Goal: Information Seeking & Learning: Find specific fact

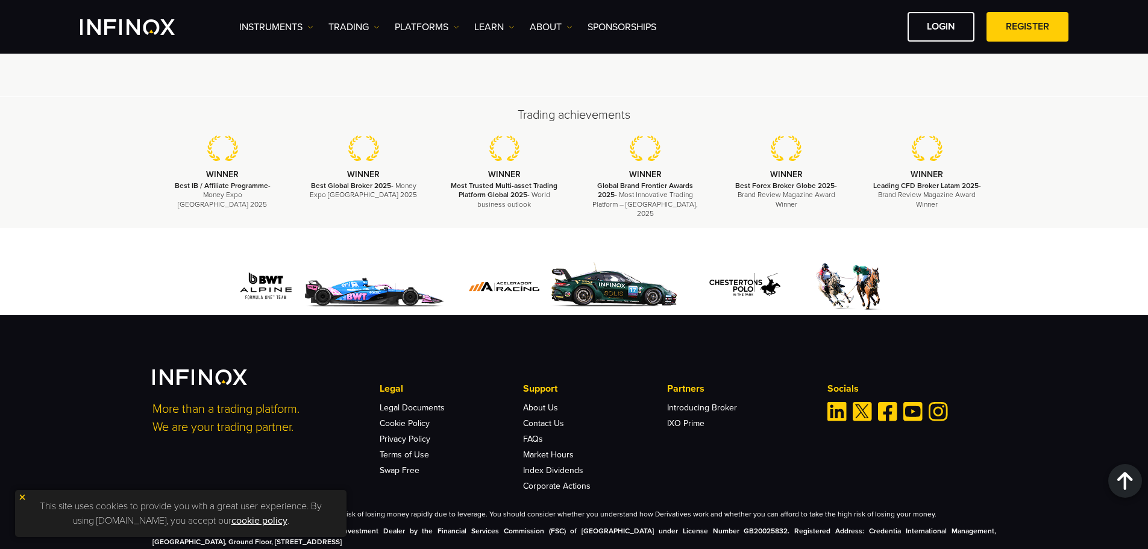
scroll to position [3594, 0]
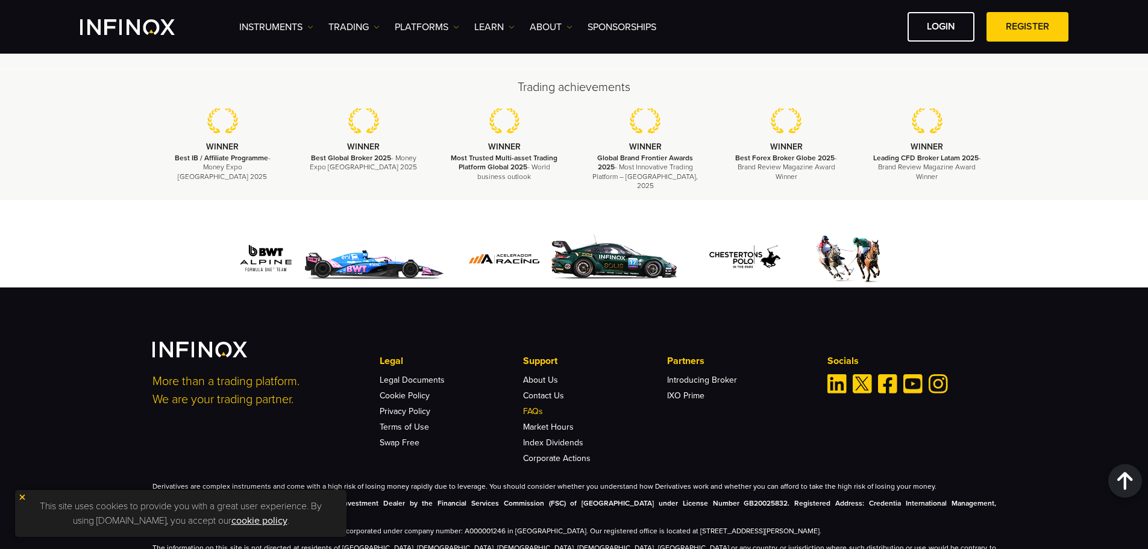
click at [535, 406] on link "FAQs" at bounding box center [533, 411] width 20 height 10
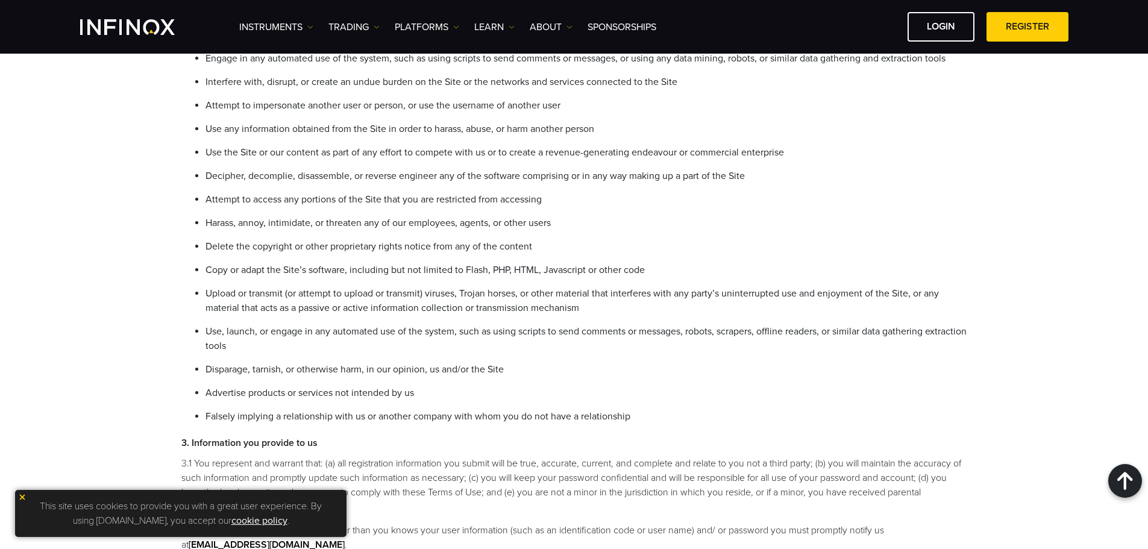
scroll to position [602, 0]
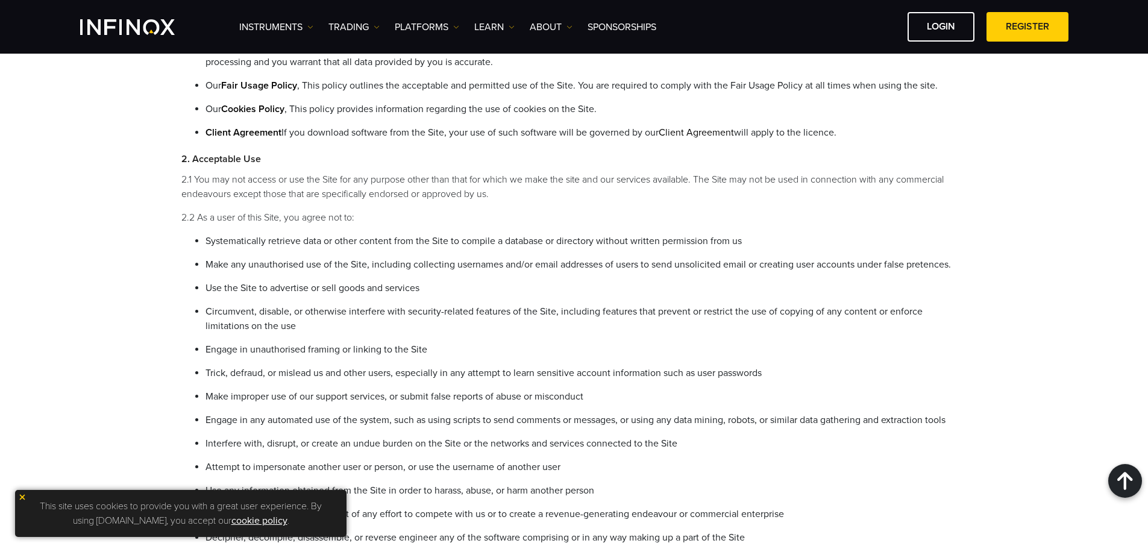
click at [365, 270] on li "Make any unauthorised use of the Site, including collecting usernames and/or em…" at bounding box center [585, 264] width 761 height 14
click at [885, 291] on li "Use the Site to advertise or sell goods and services" at bounding box center [585, 288] width 761 height 14
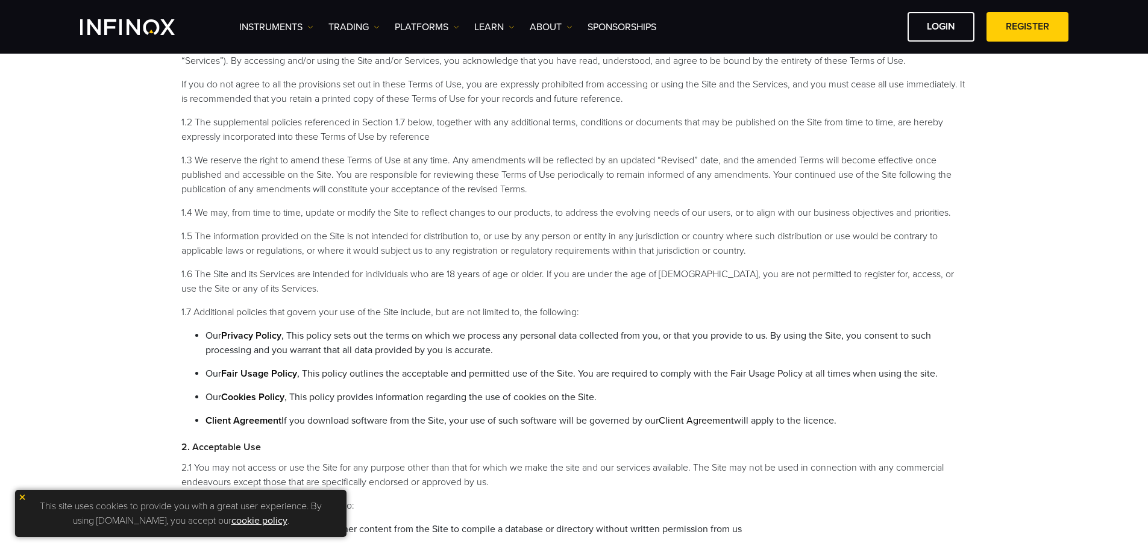
click at [537, 276] on li "1.6 The Site and its Services are intended for individuals who are 18 years of …" at bounding box center [573, 281] width 785 height 29
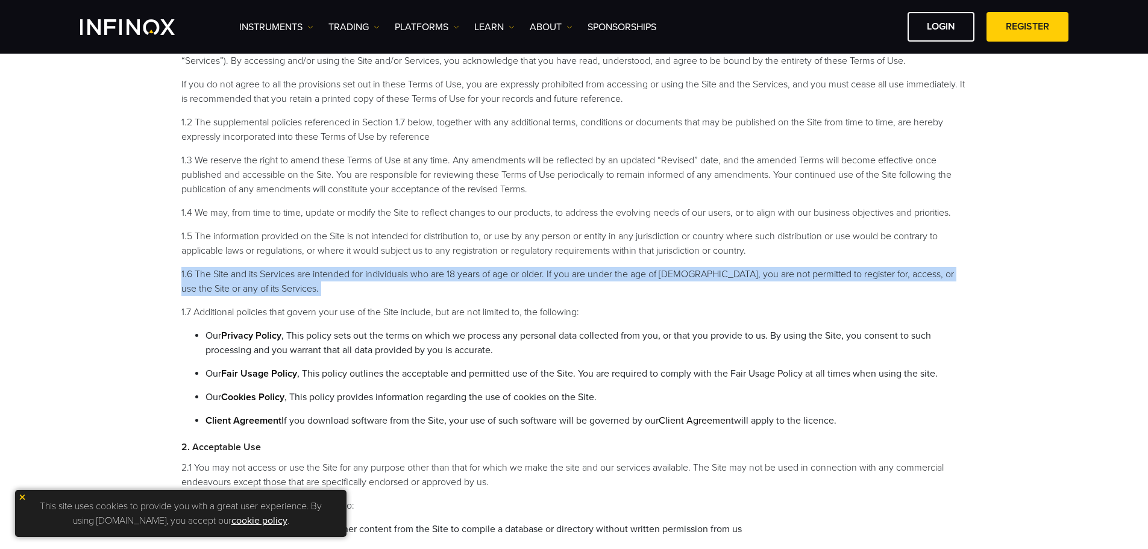
click at [537, 276] on li "1.6 The Site and its Services are intended for individuals who are 18 years of …" at bounding box center [573, 281] width 785 height 29
click at [580, 272] on li "1.6 The Site and its Services are intended for individuals who are 18 years of …" at bounding box center [573, 281] width 785 height 29
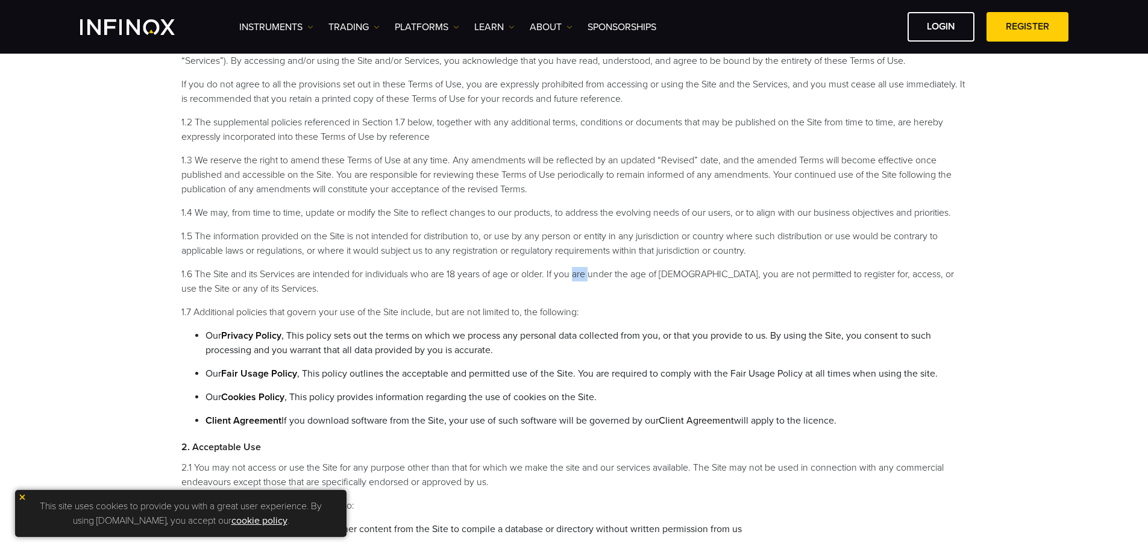
click at [580, 272] on li "1.6 The Site and its Services are intended for individuals who are 18 years of …" at bounding box center [573, 281] width 785 height 29
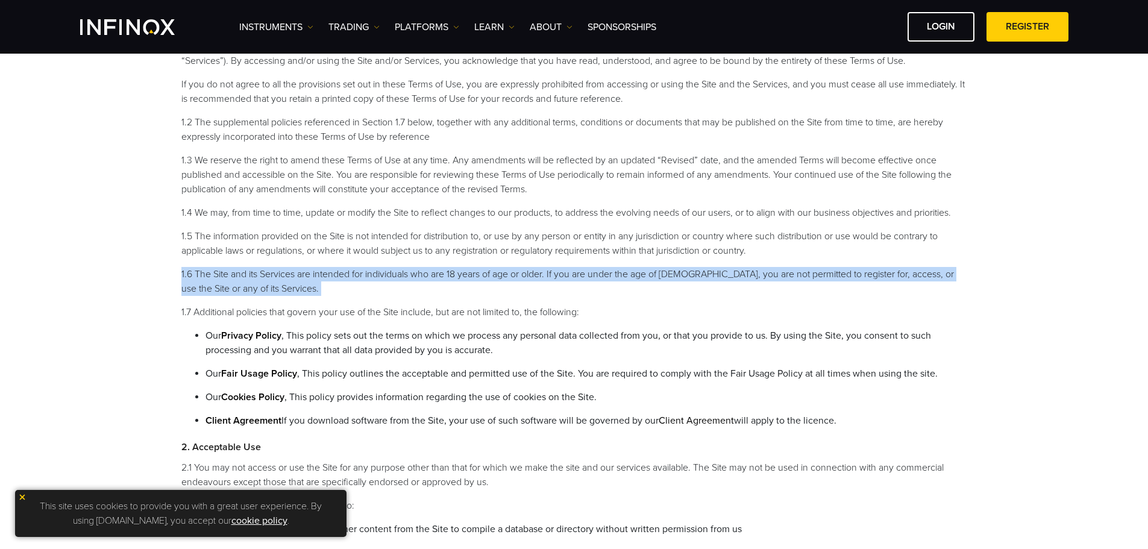
click at [580, 272] on li "1.6 The Site and its Services are intended for individuals who are 18 years of …" at bounding box center [573, 281] width 785 height 29
click at [280, 279] on li "1.6 The Site and its Services are intended for individuals who are 18 years of …" at bounding box center [573, 281] width 785 height 29
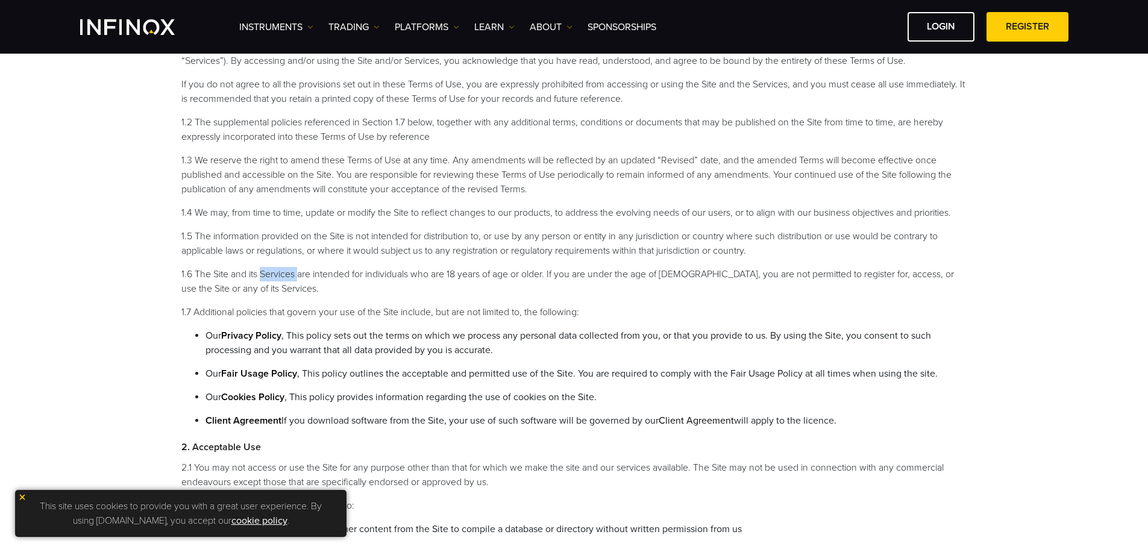
click at [280, 279] on li "1.6 The Site and its Services are intended for individuals who are 18 years of …" at bounding box center [573, 281] width 785 height 29
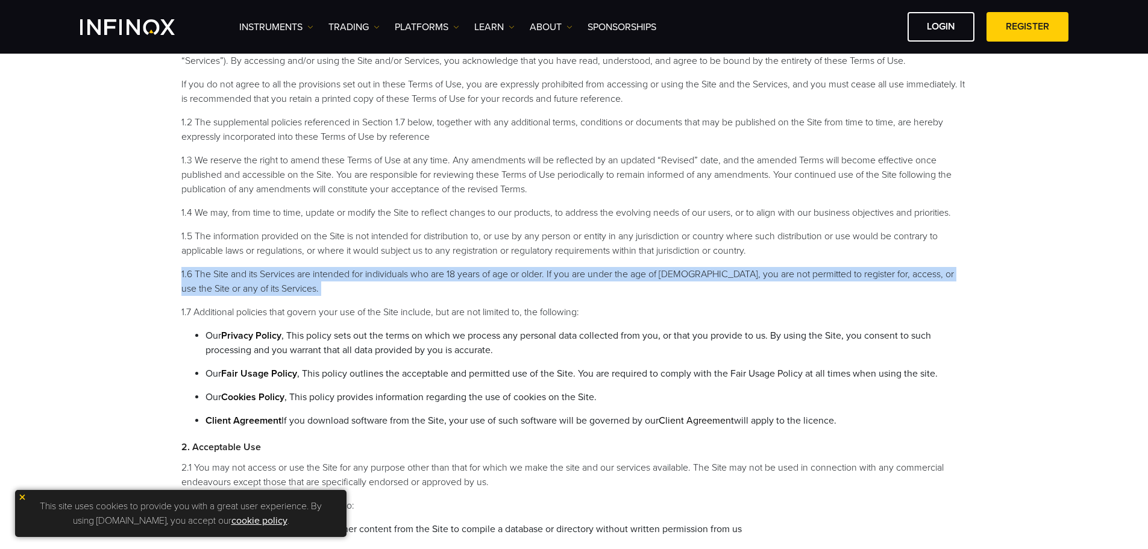
click at [280, 279] on li "1.6 The Site and its Services are intended for individuals who are 18 years of …" at bounding box center [573, 281] width 785 height 29
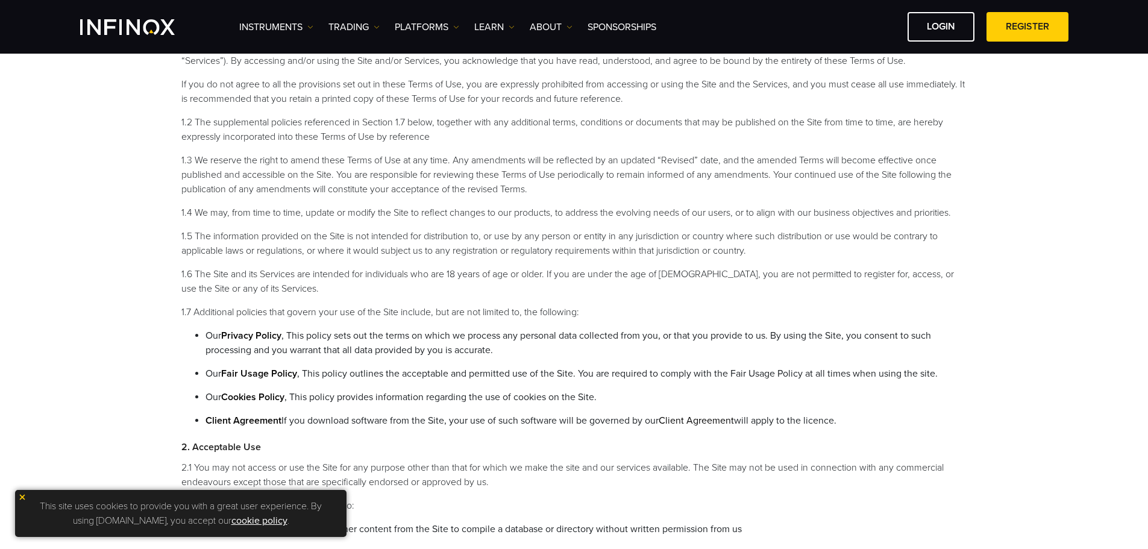
click at [868, 209] on li "1.4 We may, from time to time, update or modify the Site to reflect changes to …" at bounding box center [573, 212] width 785 height 14
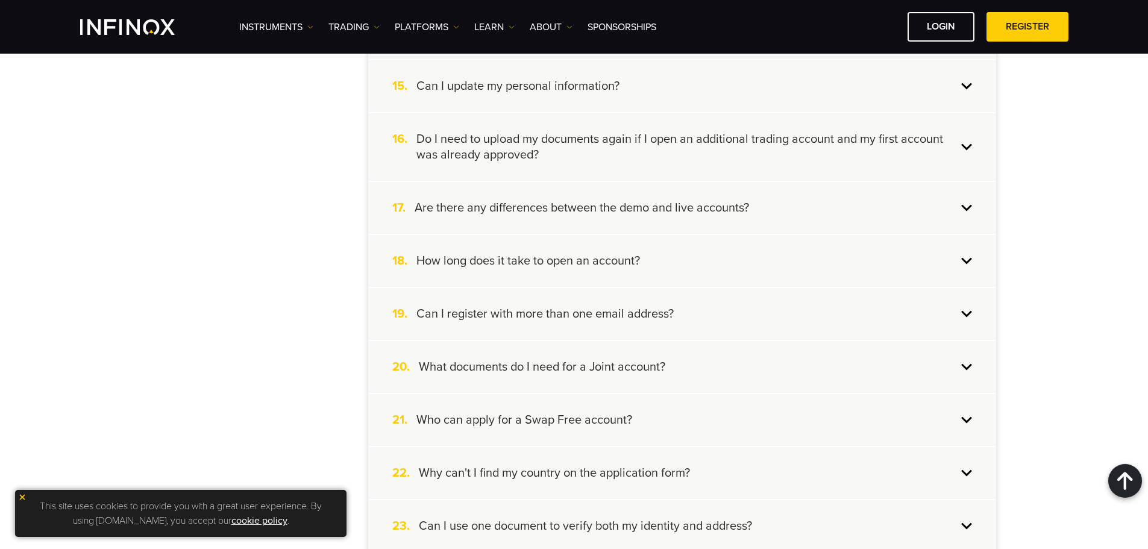
scroll to position [645, 0]
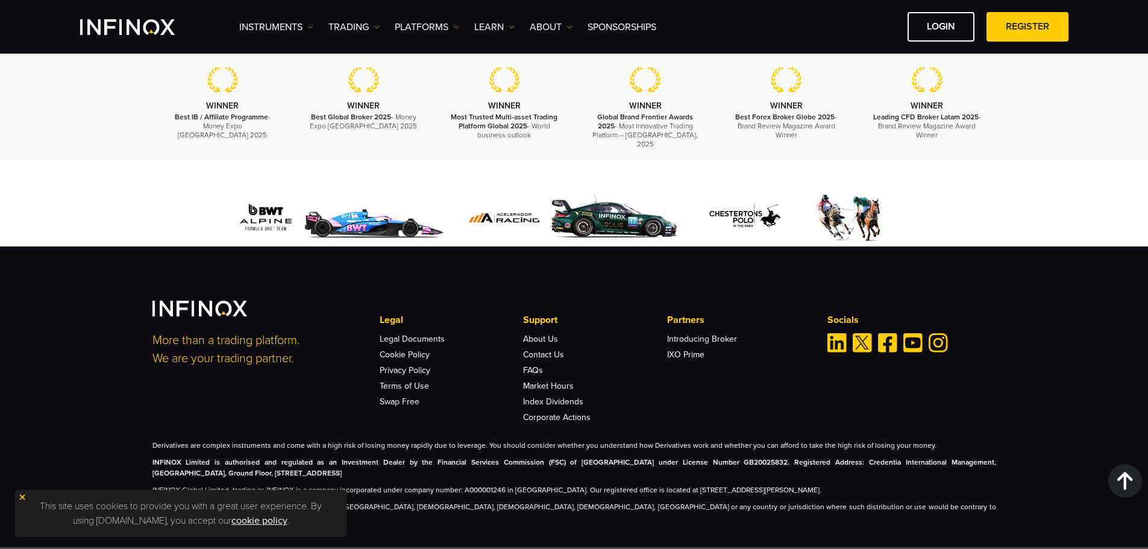
click at [21, 499] on img at bounding box center [22, 497] width 8 height 8
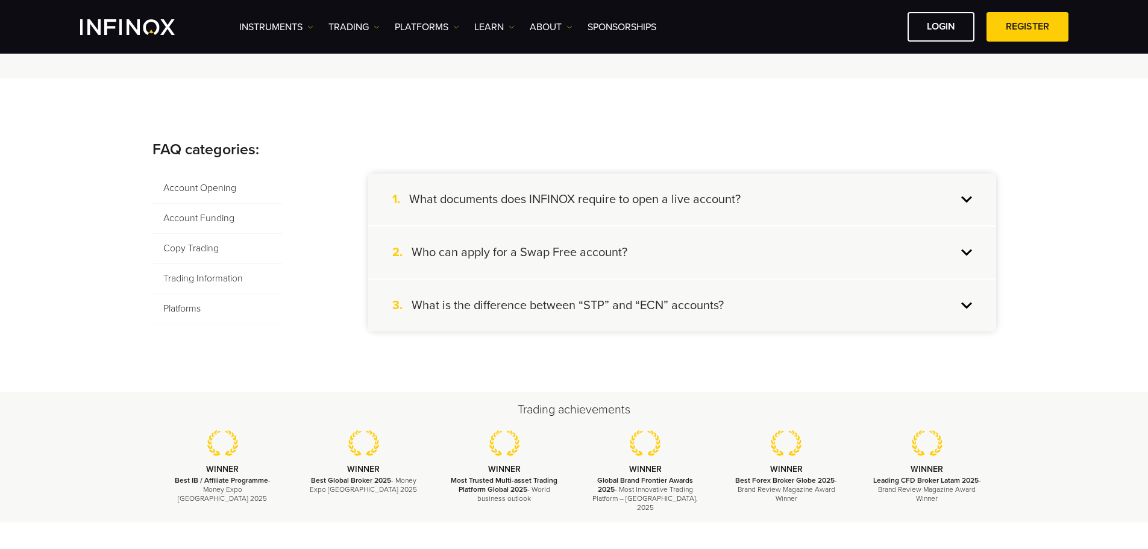
scroll to position [108, 0]
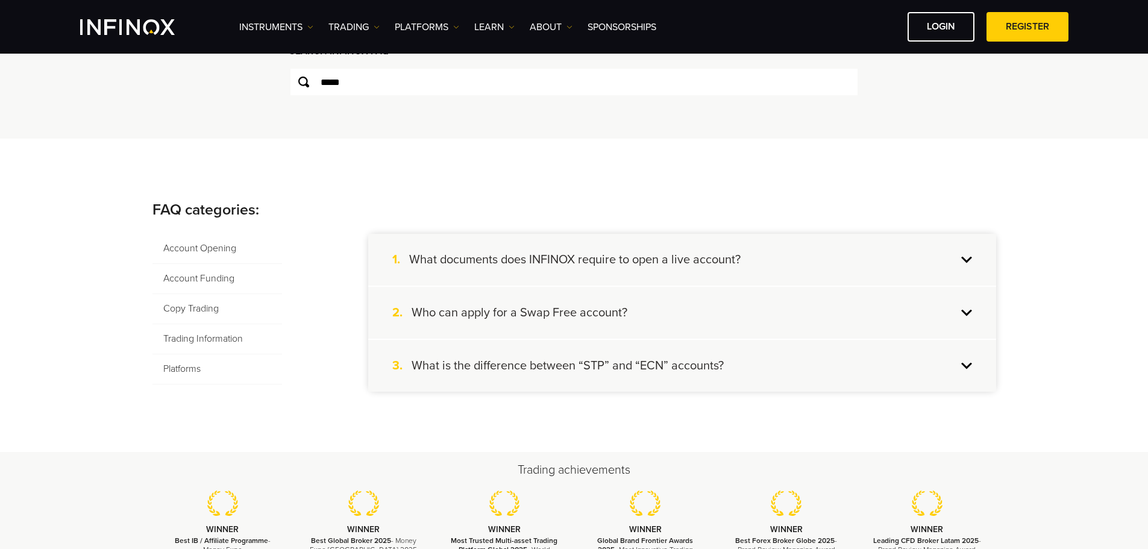
click at [204, 336] on span "Trading Information" at bounding box center [217, 339] width 130 height 30
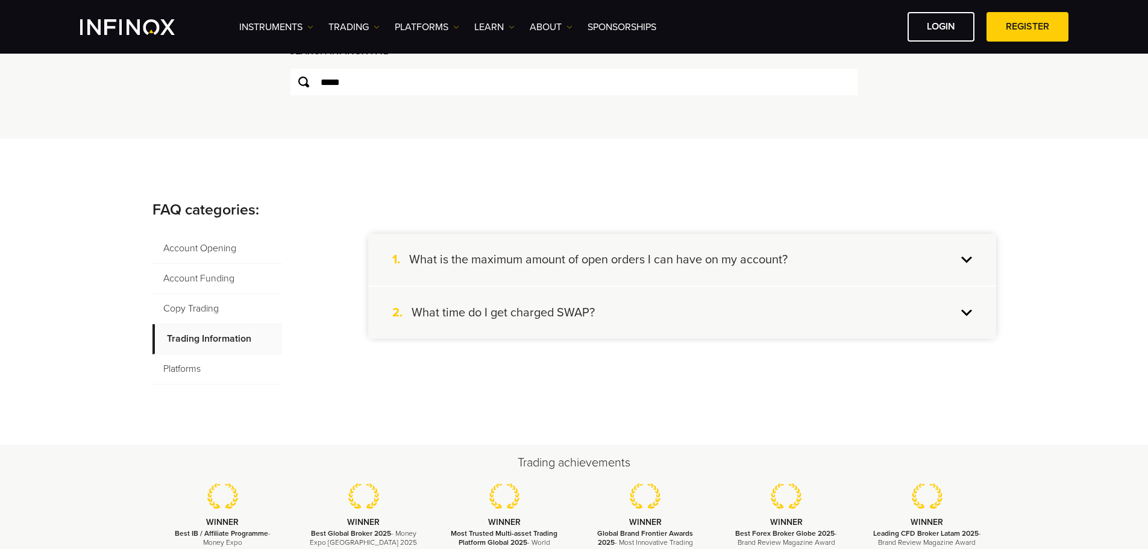
click at [616, 260] on h4 "What is the maximum amount of open orders I can have on my account?" at bounding box center [598, 260] width 378 height 16
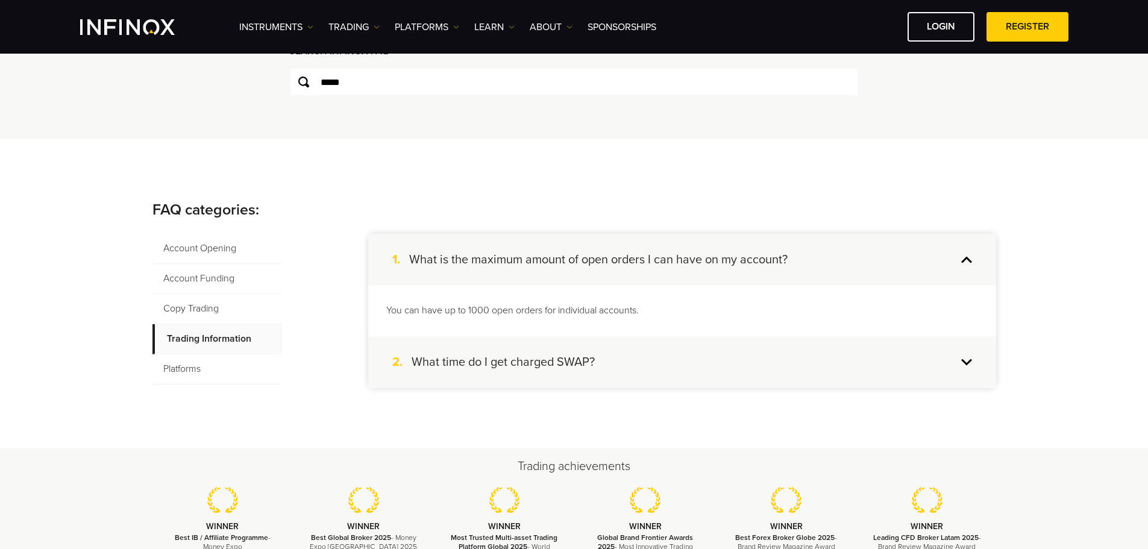
click at [575, 314] on p "You can have up to 1000 open orders for individual accounts." at bounding box center [682, 311] width 592 height 14
click at [629, 309] on p "You can have up to 1000 open orders for individual accounts." at bounding box center [682, 311] width 592 height 14
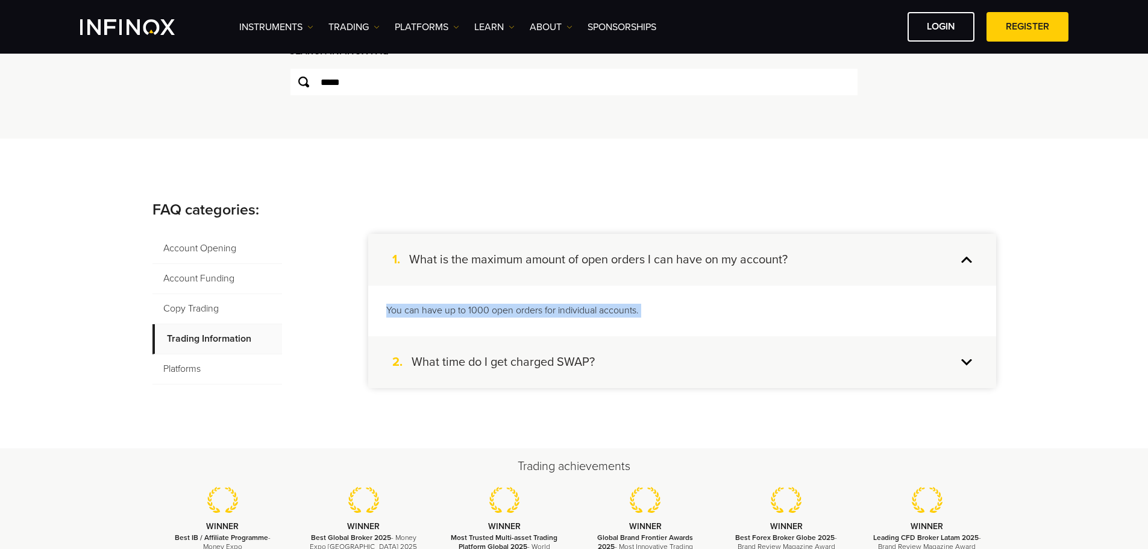
click at [629, 309] on p "You can have up to 1000 open orders for individual accounts." at bounding box center [682, 311] width 592 height 14
click at [654, 193] on div "FAQ categories: Account Opening Account Funding Copy Trading Trading Informatio…" at bounding box center [574, 294] width 1148 height 310
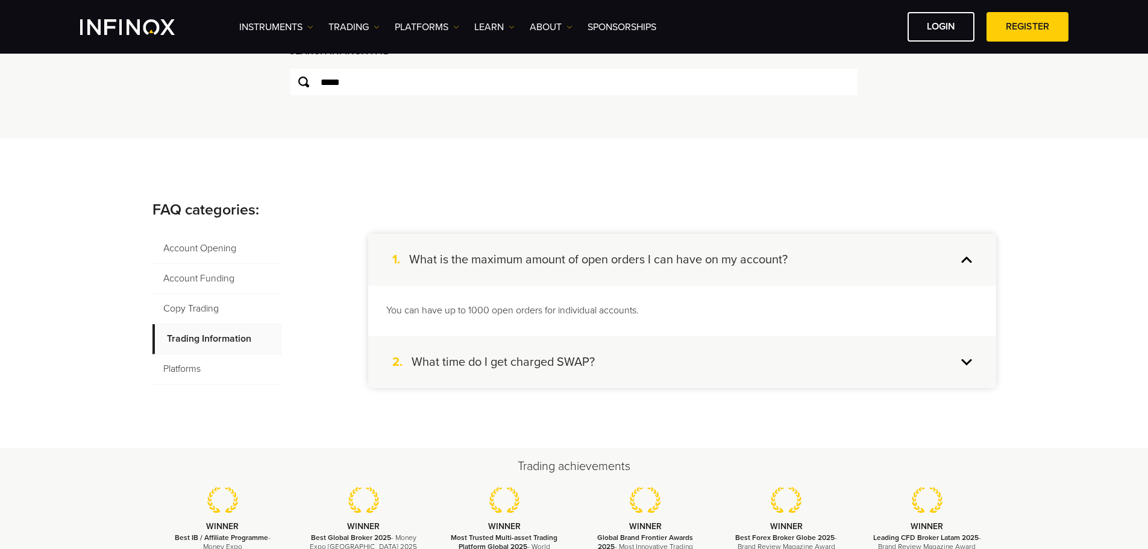
click at [457, 308] on p "You can have up to 1000 open orders for individual accounts." at bounding box center [682, 311] width 592 height 14
copy ul "You can have up to 1000 open orders for individual accounts."
click at [711, 184] on div "FAQ categories: Account Opening Account Funding Copy Trading Trading Informatio…" at bounding box center [574, 294] width 1148 height 310
